Goal: Check status

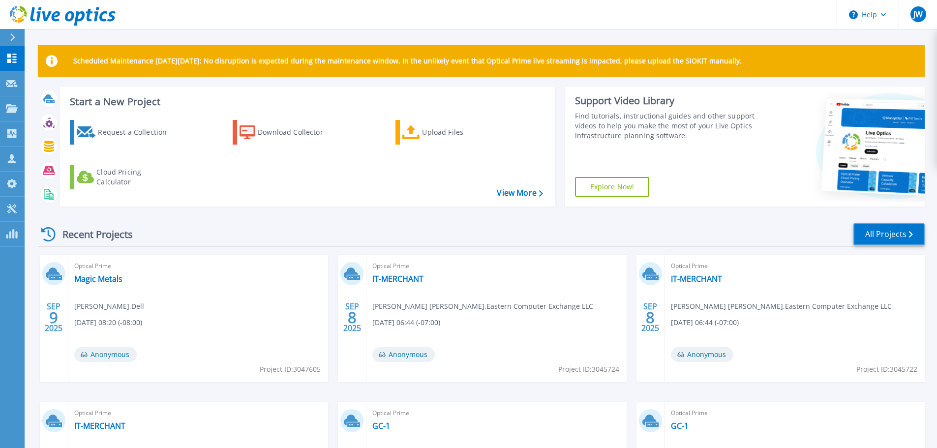
click at [879, 229] on link "All Projects" at bounding box center [888, 234] width 71 height 22
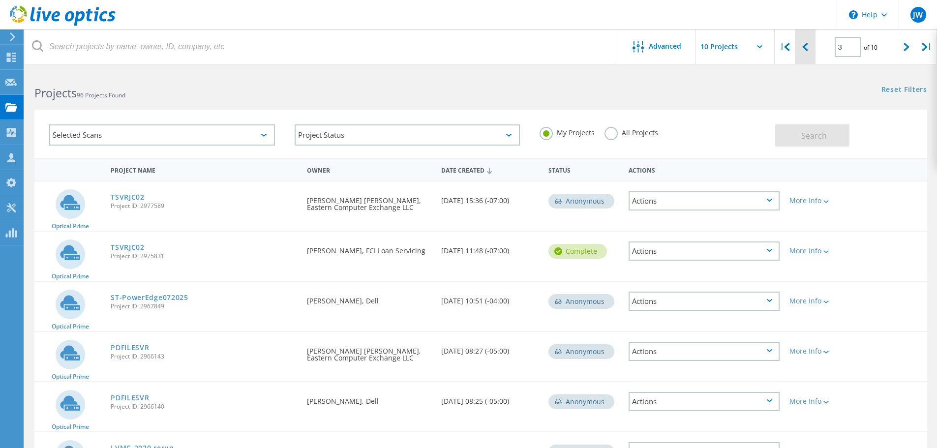
click at [809, 47] on div at bounding box center [805, 47] width 20 height 35
type input "2"
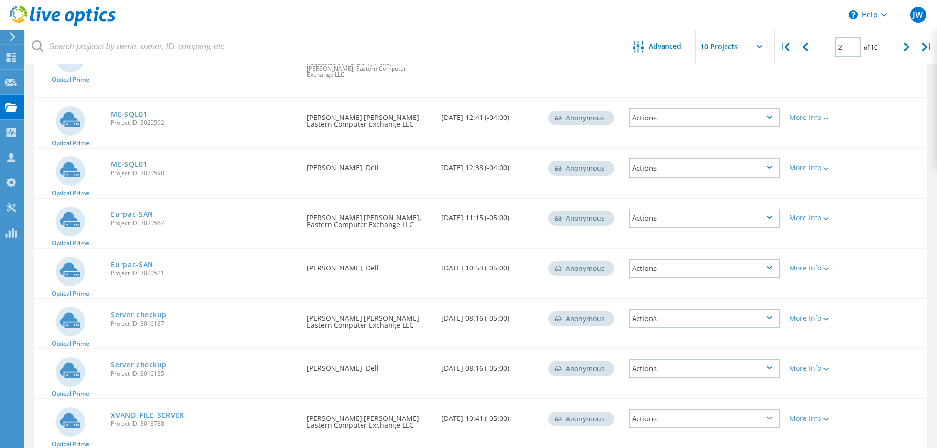
scroll to position [246, 0]
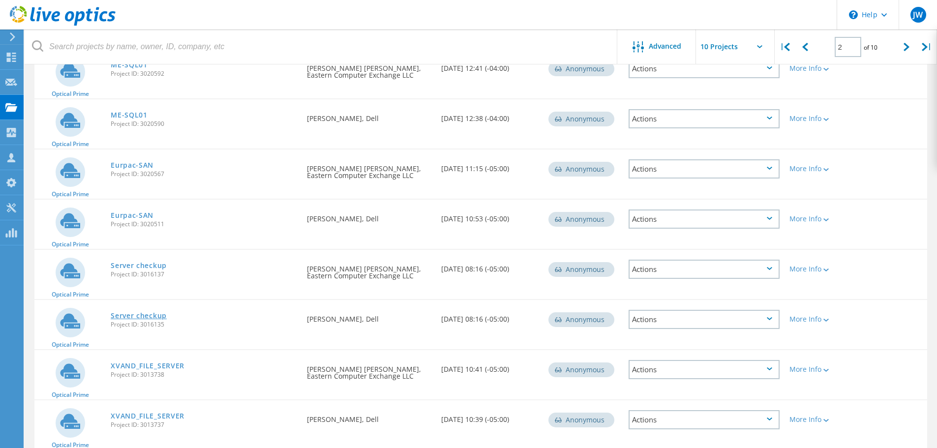
click at [133, 312] on link "Server checkup" at bounding box center [139, 315] width 56 height 7
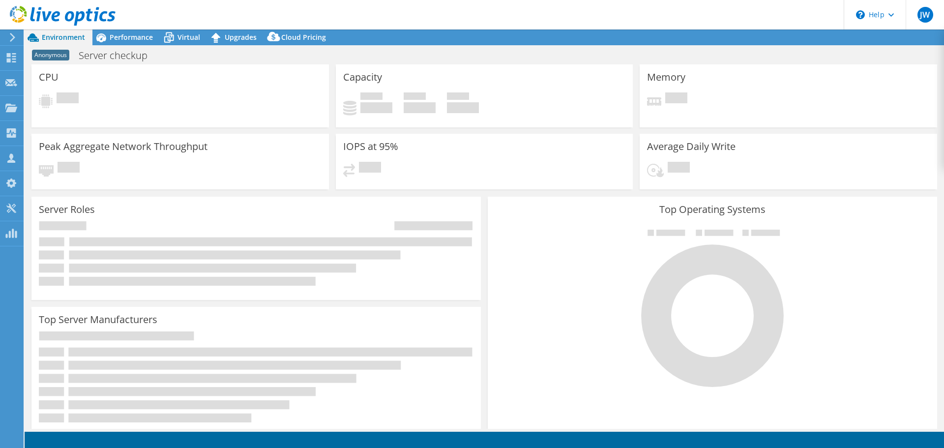
select select "USD"
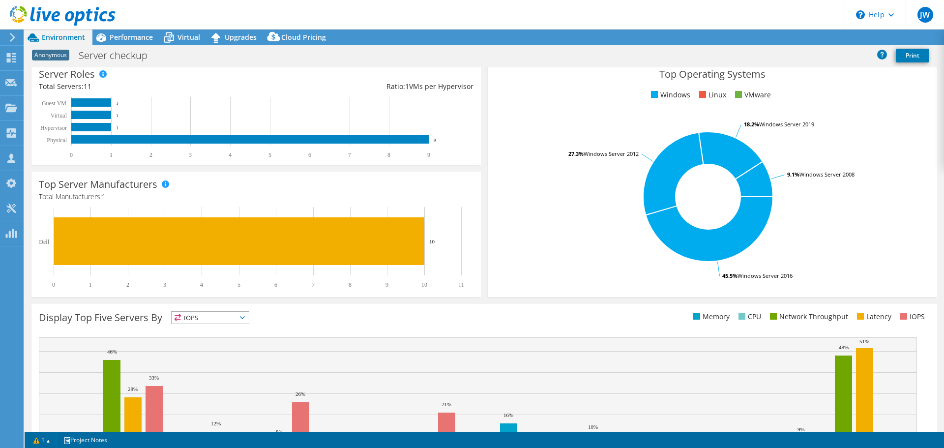
scroll to position [148, 0]
